Goal: Information Seeking & Learning: Understand process/instructions

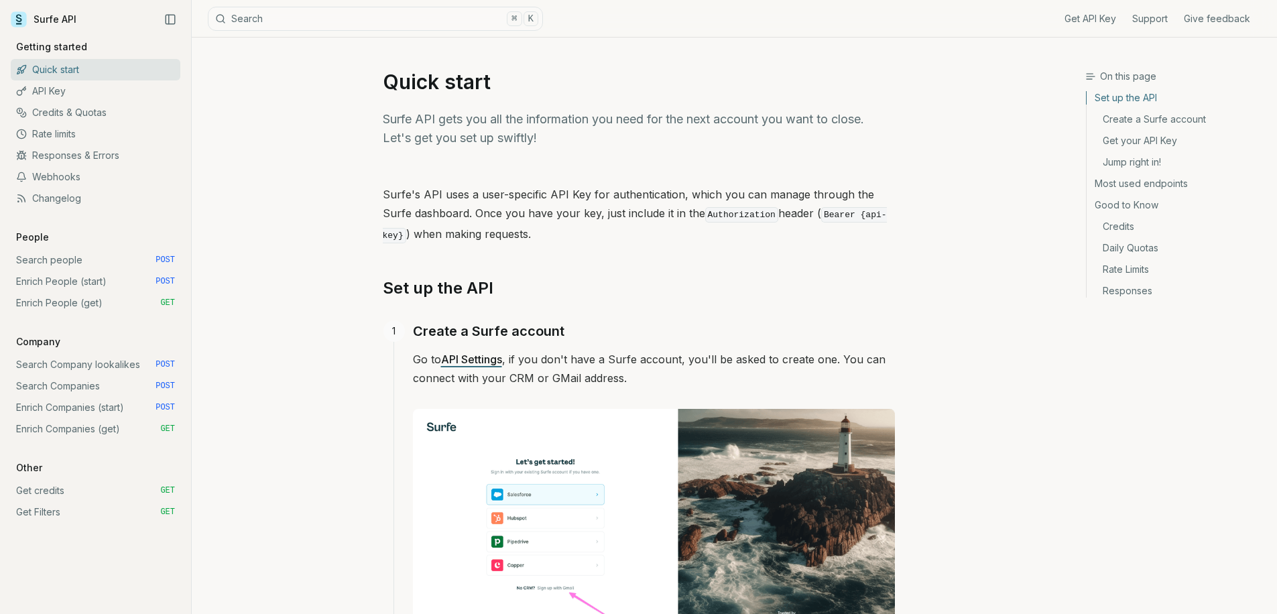
click at [86, 387] on link "Search Companies POST" at bounding box center [96, 385] width 170 height 21
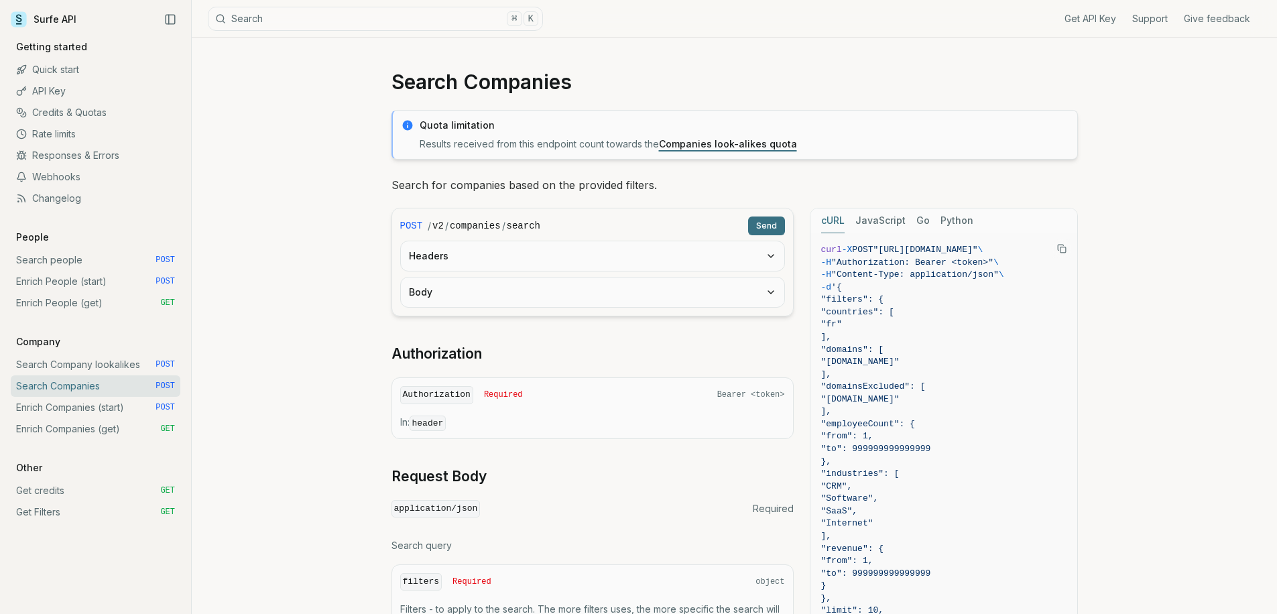
click at [100, 263] on link "Search people POST" at bounding box center [96, 259] width 170 height 21
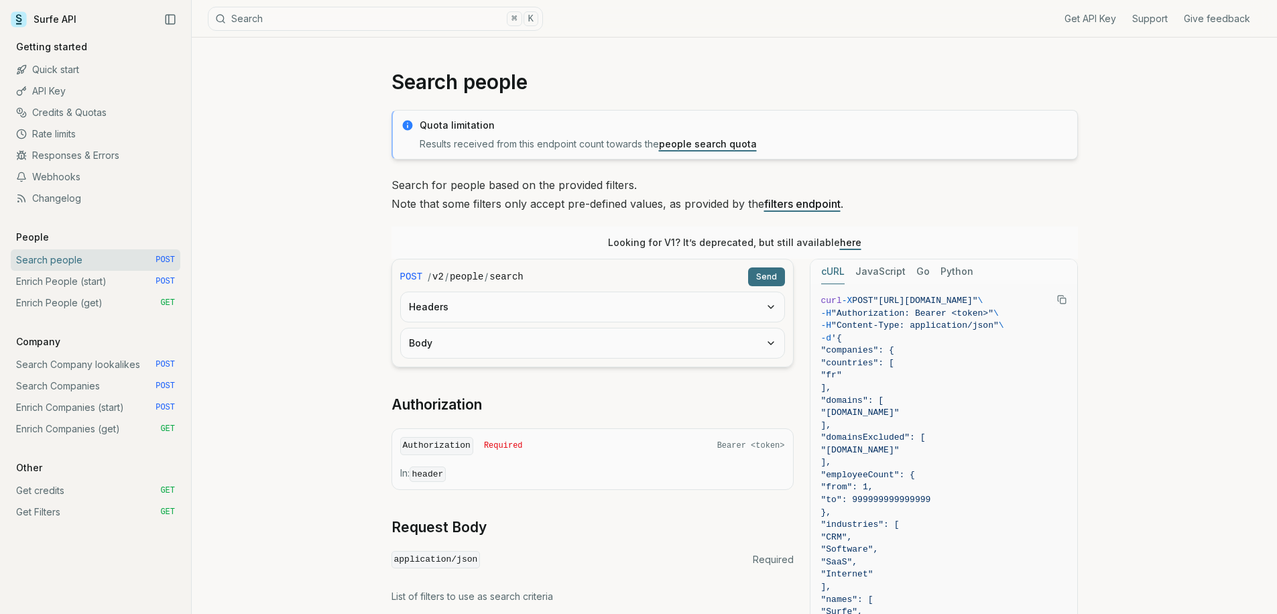
click at [850, 243] on link "here" at bounding box center [850, 242] width 21 height 11
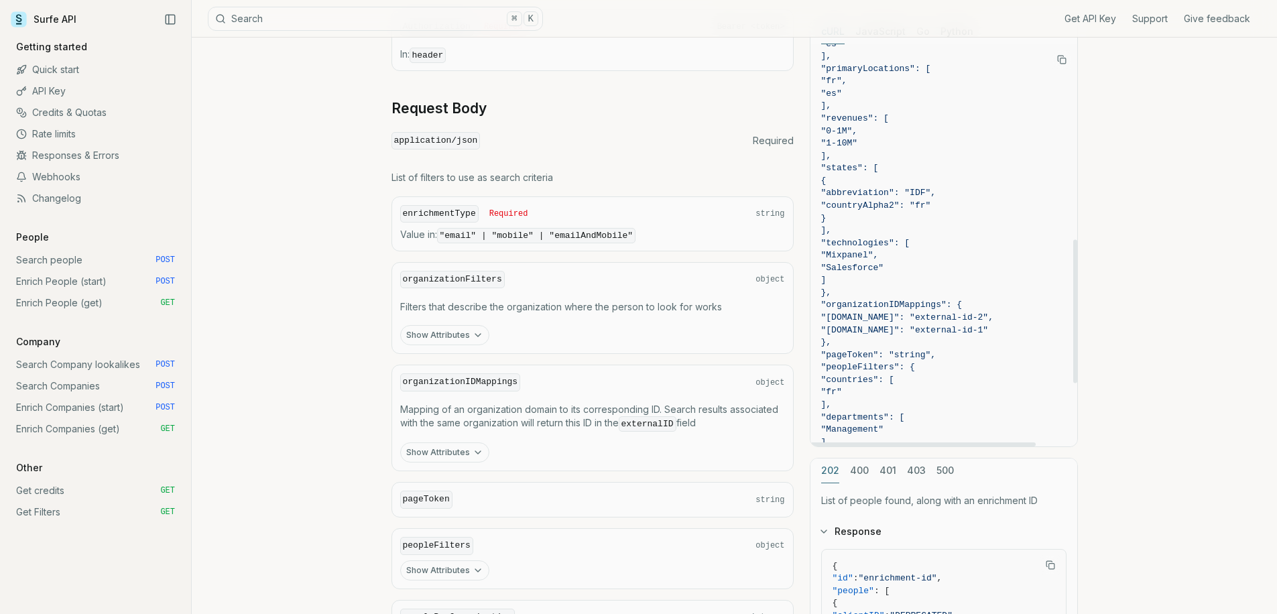
scroll to position [726, 0]
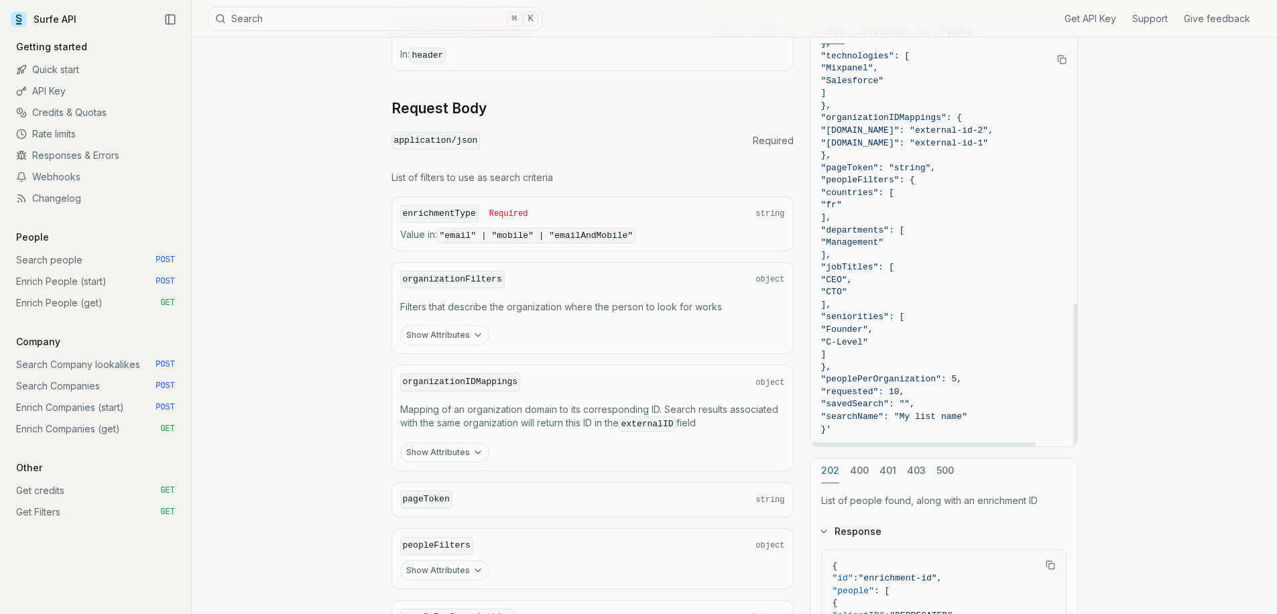
drag, startPoint x: 922, startPoint y: 390, endPoint x: 842, endPoint y: 375, distance: 81.8
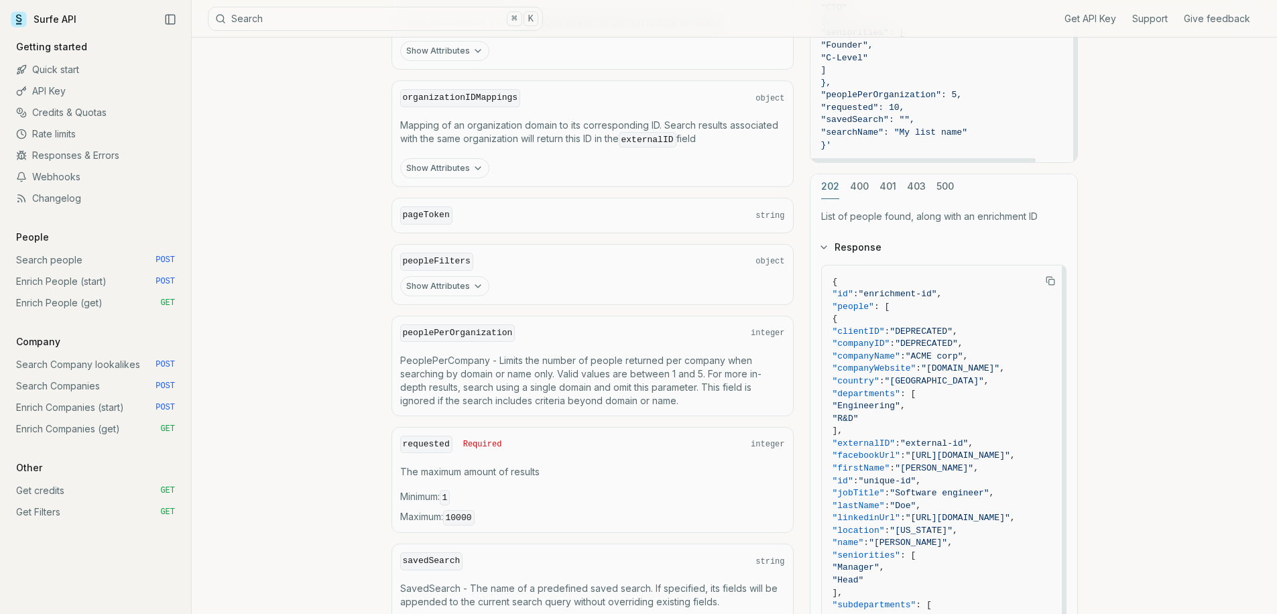
scroll to position [373, 0]
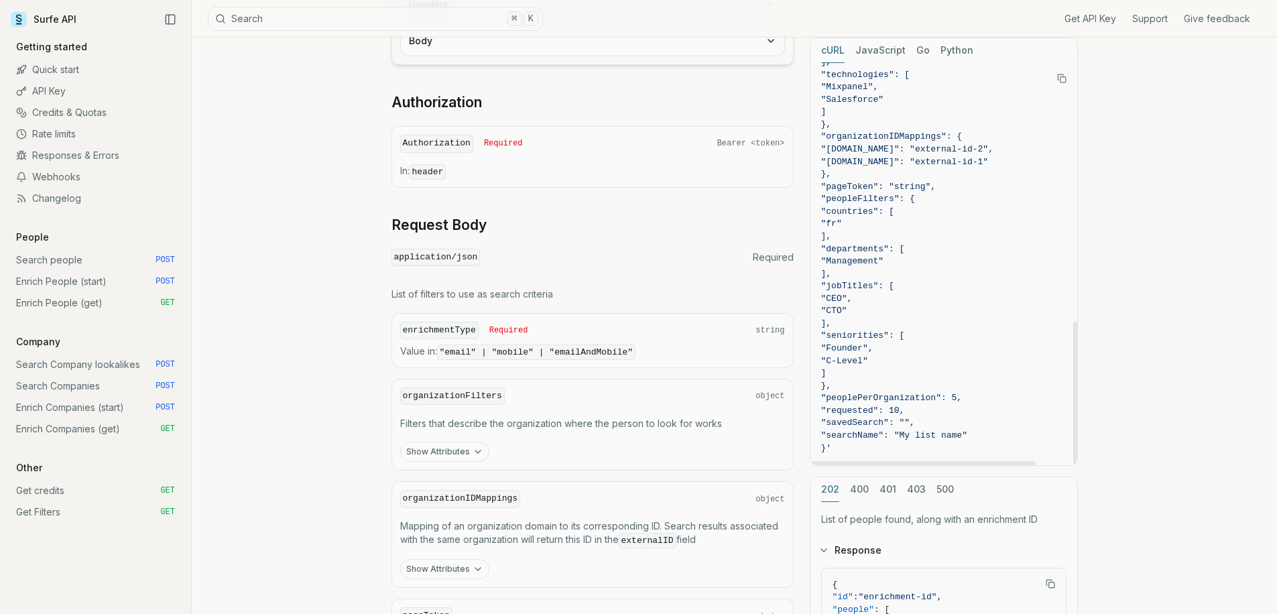
click at [1086, 403] on article "(Deprecated) Search People Deprecated endpoint This endpoint is deprecated. Ple…" at bounding box center [734, 414] width 751 height 1500
drag, startPoint x: 924, startPoint y: 415, endPoint x: 903, endPoint y: 414, distance: 21.5
click at [903, 414] on span ""requested": 10," at bounding box center [943, 411] width 245 height 13
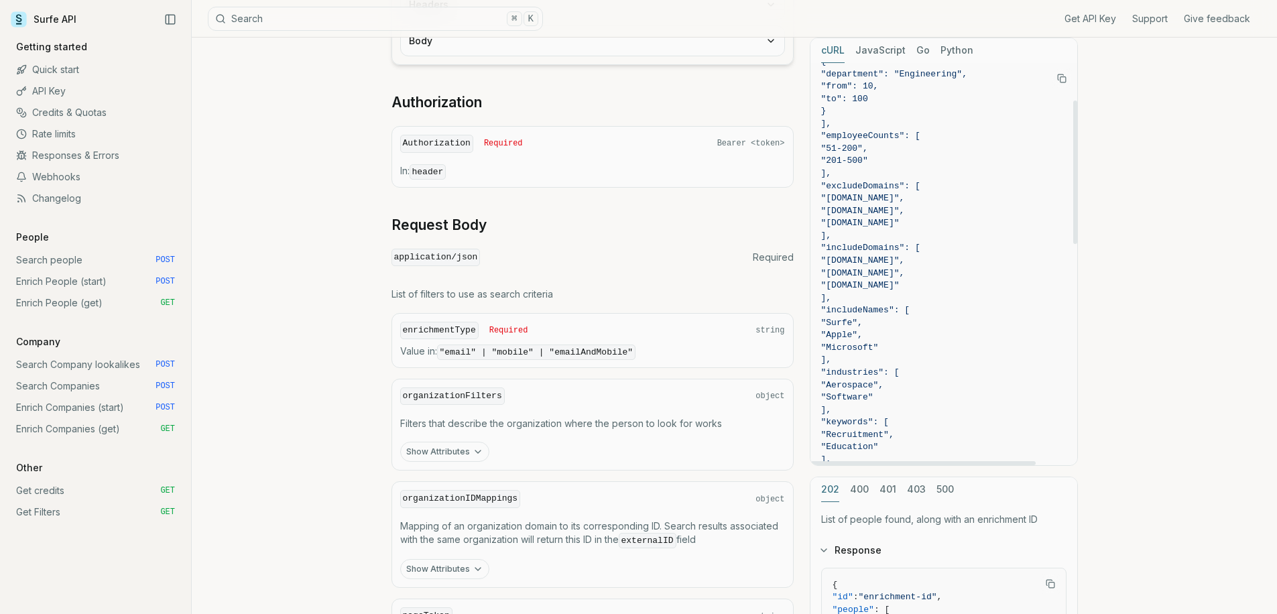
scroll to position [0, 0]
